Goal: Task Accomplishment & Management: Use online tool/utility

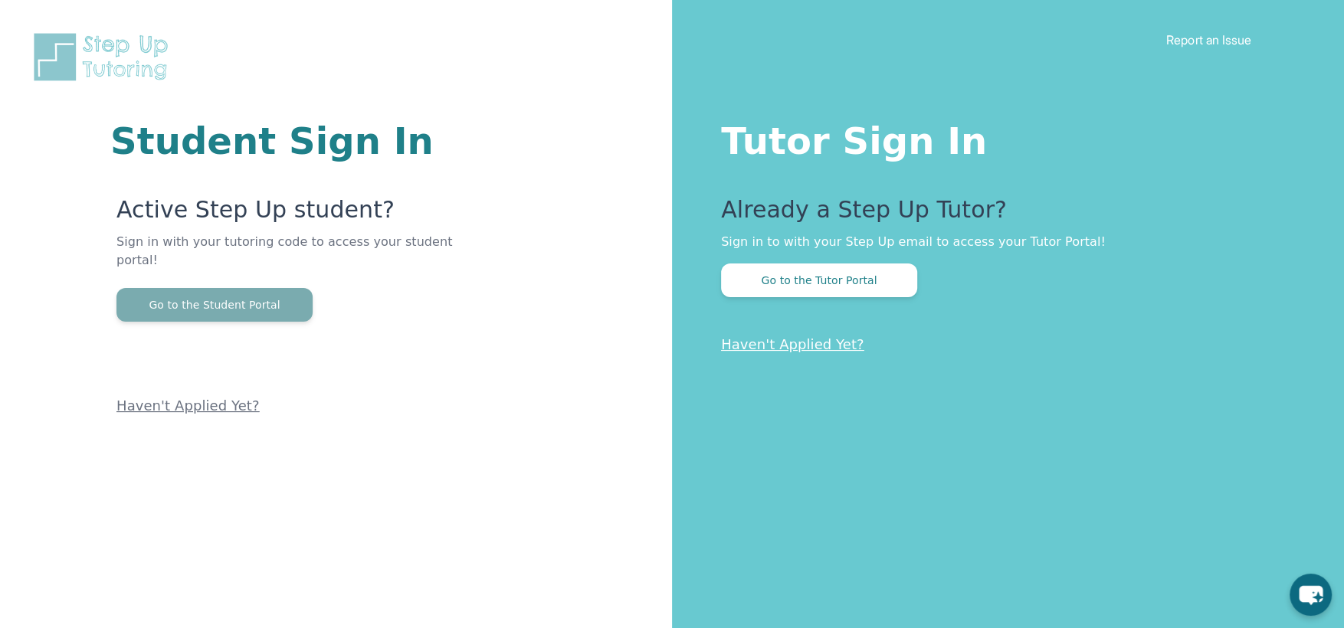
click at [241, 288] on button "Go to the Student Portal" at bounding box center [214, 305] width 196 height 34
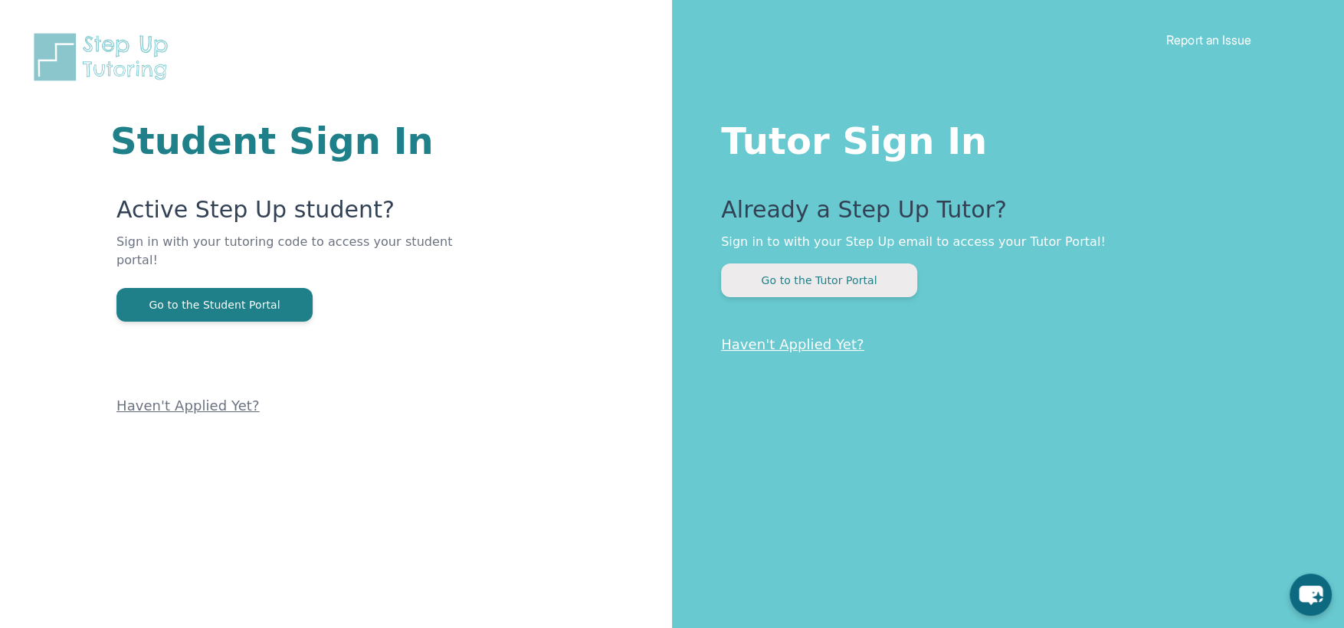
click at [800, 294] on button "Go to the Tutor Portal" at bounding box center [819, 281] width 196 height 34
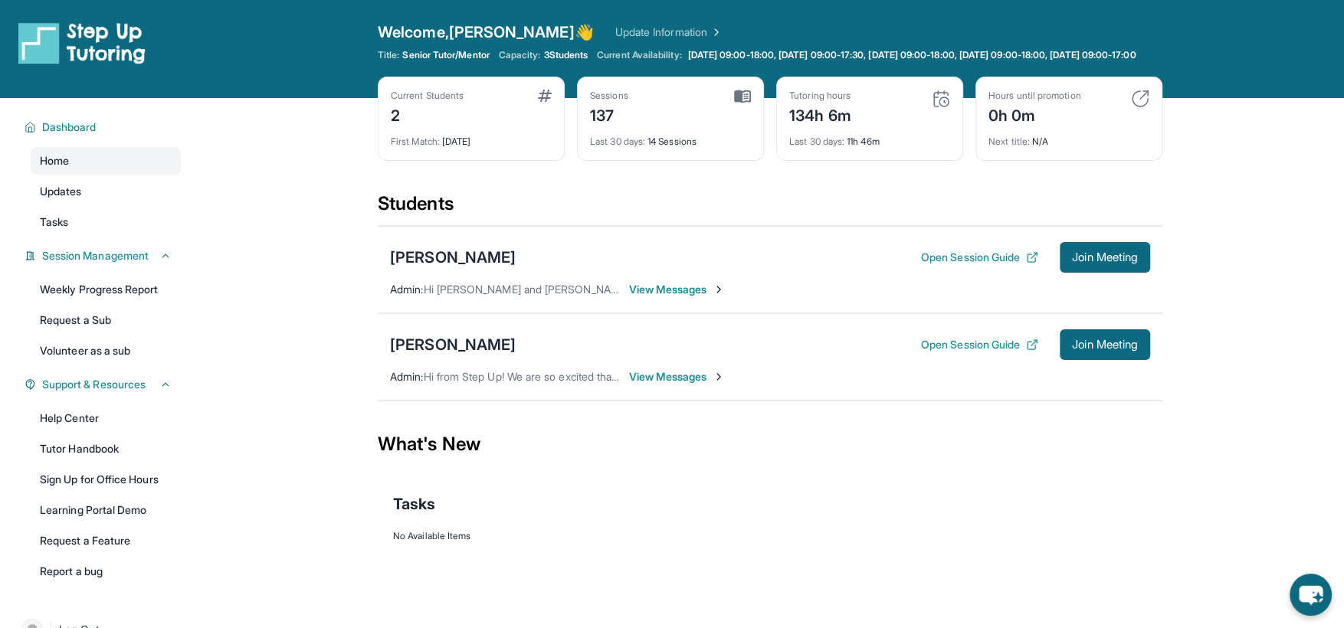
click at [666, 385] on span "View Messages" at bounding box center [677, 376] width 96 height 15
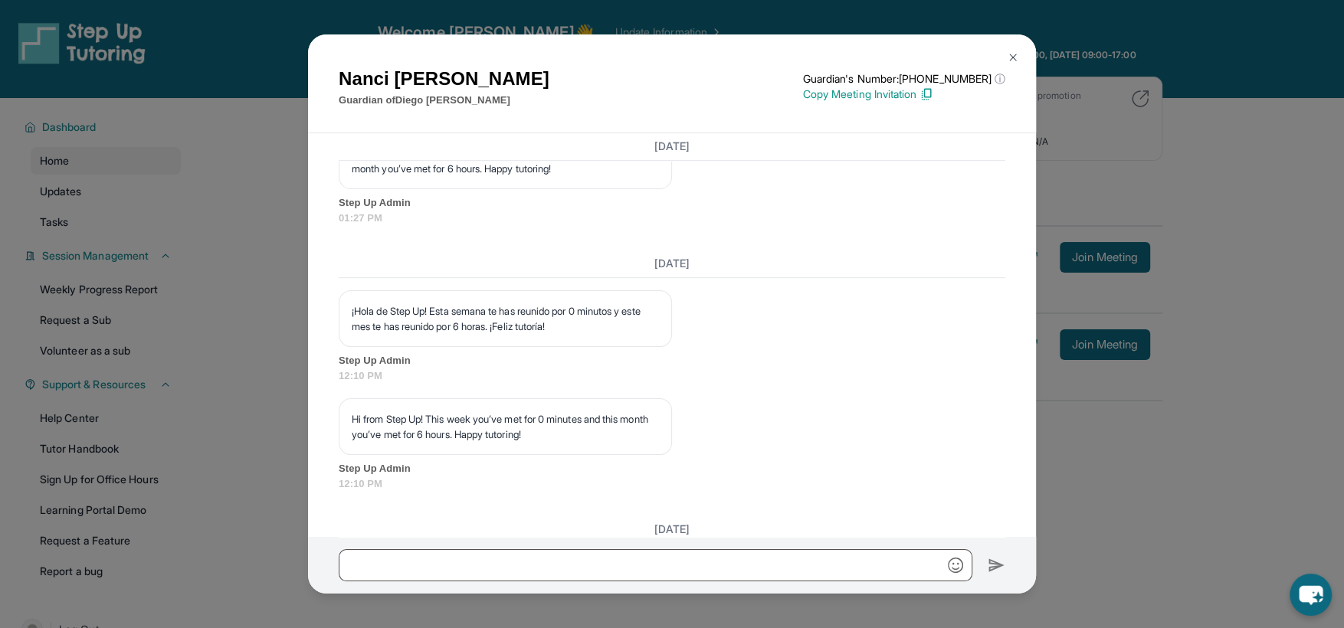
scroll to position [11759, 0]
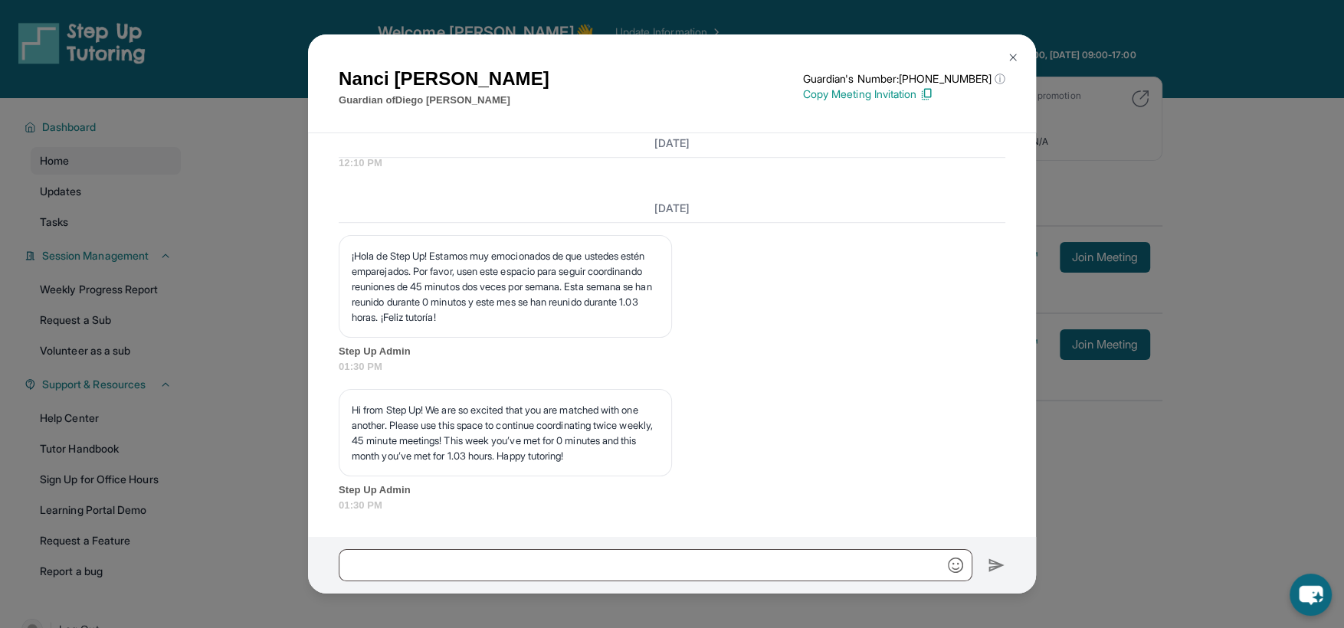
click at [1012, 61] on img at bounding box center [1013, 57] width 12 height 12
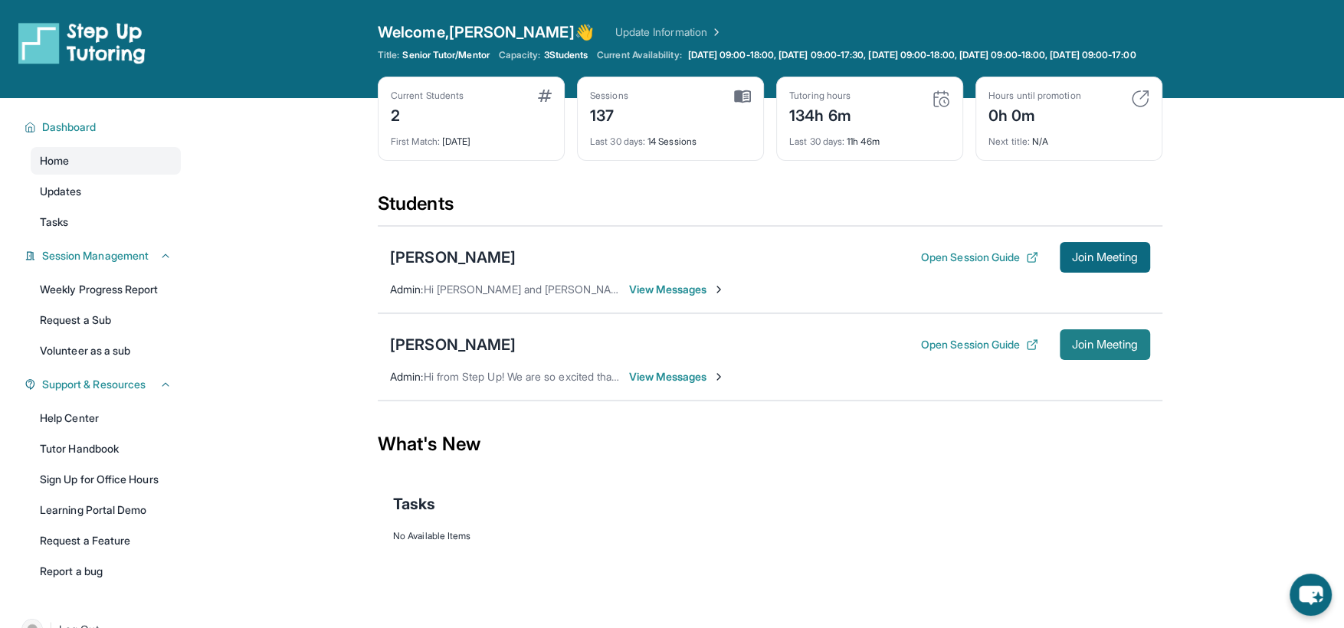
click at [1092, 360] on button "Join Meeting" at bounding box center [1105, 345] width 90 height 31
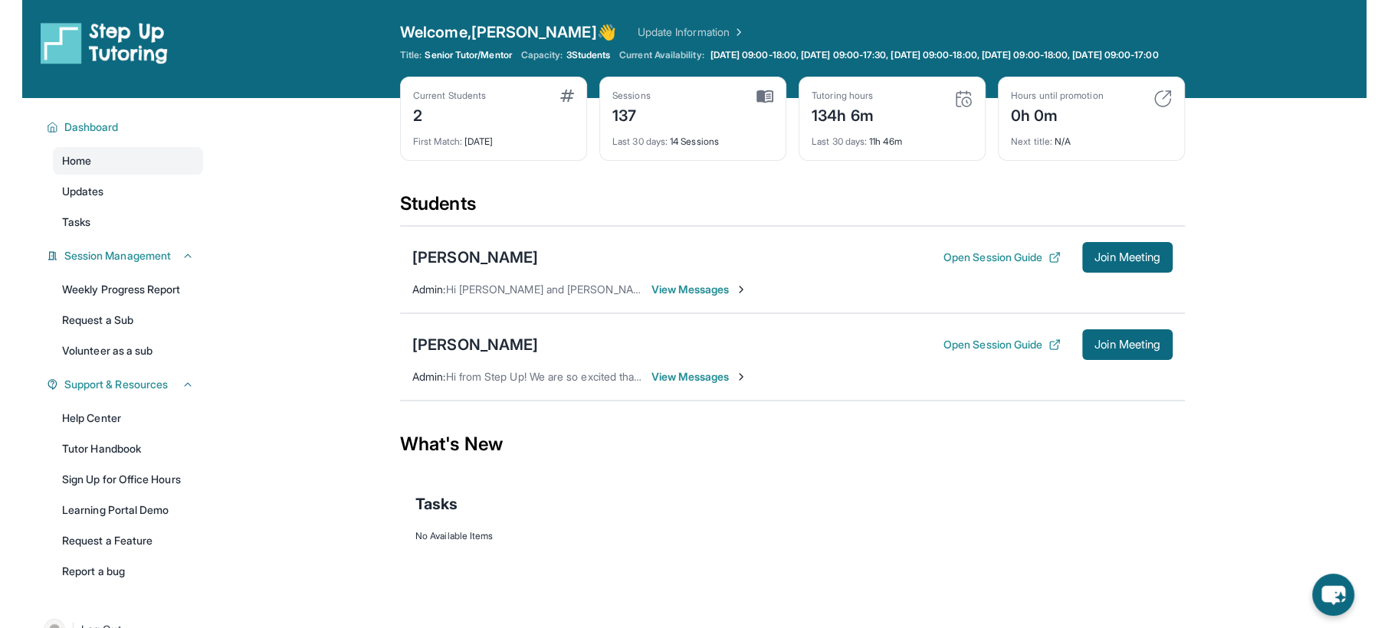
scroll to position [6, 0]
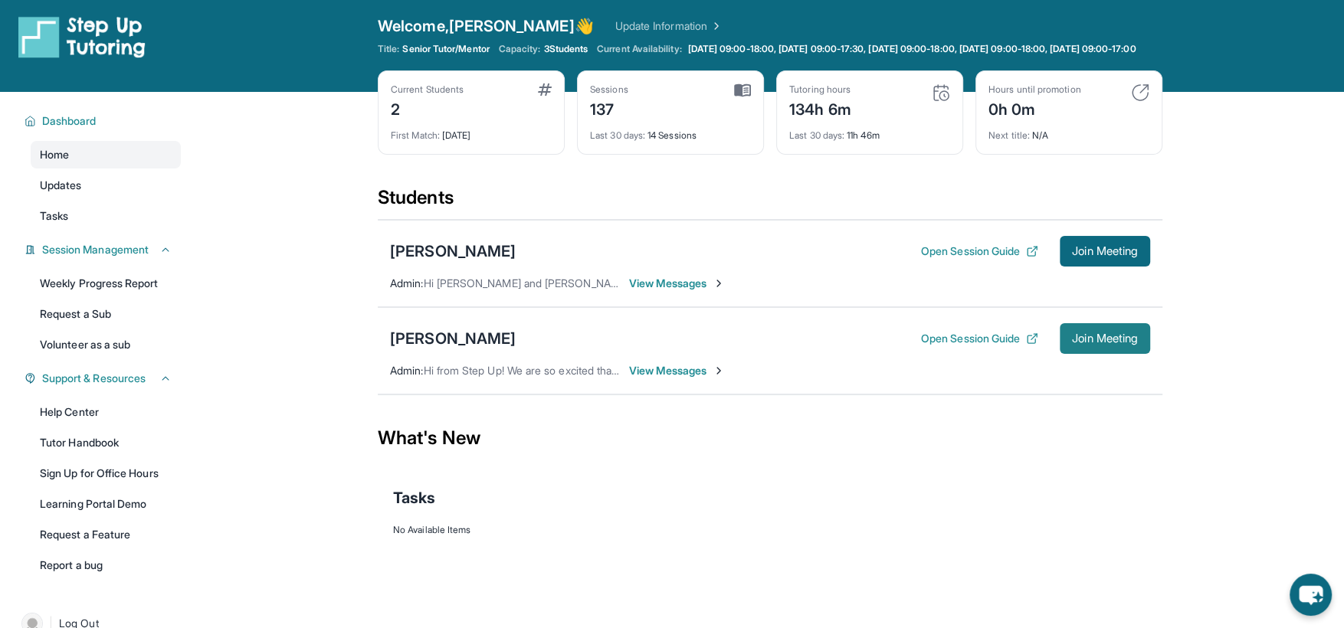
click at [1093, 343] on span "Join Meeting" at bounding box center [1105, 338] width 66 height 9
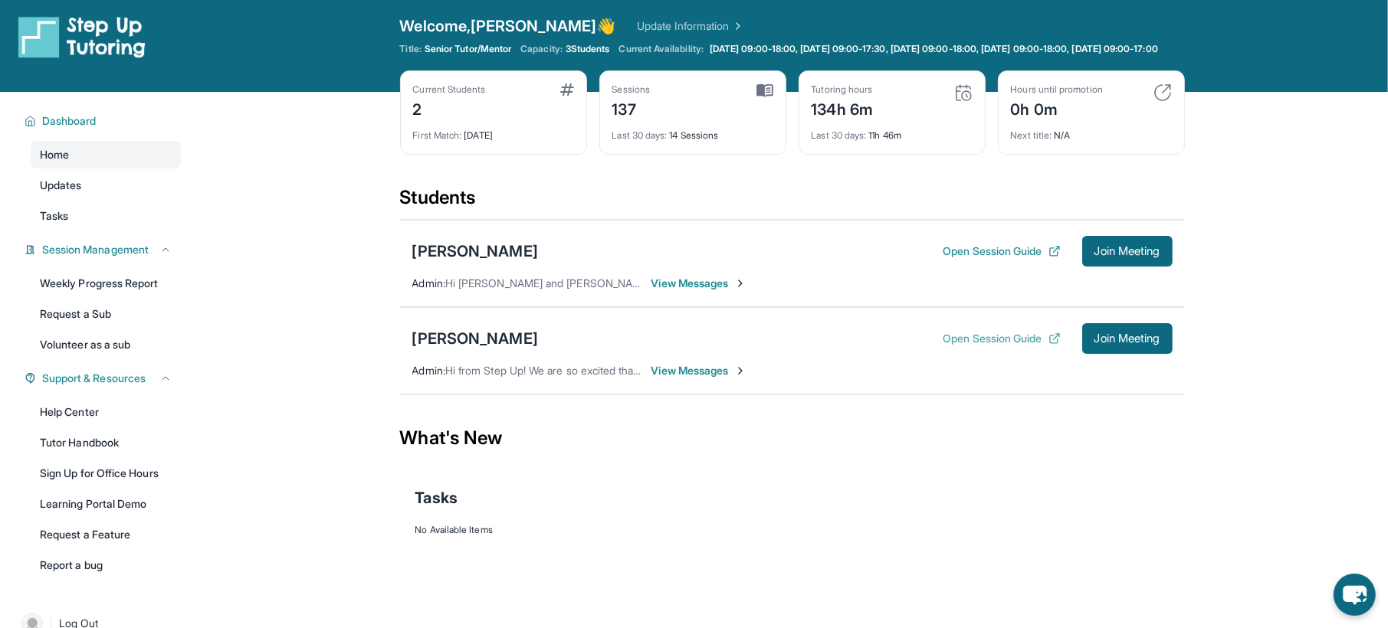
click at [1002, 345] on button "Open Session Guide" at bounding box center [1001, 338] width 117 height 15
